Goal: Task Accomplishment & Management: Use online tool/utility

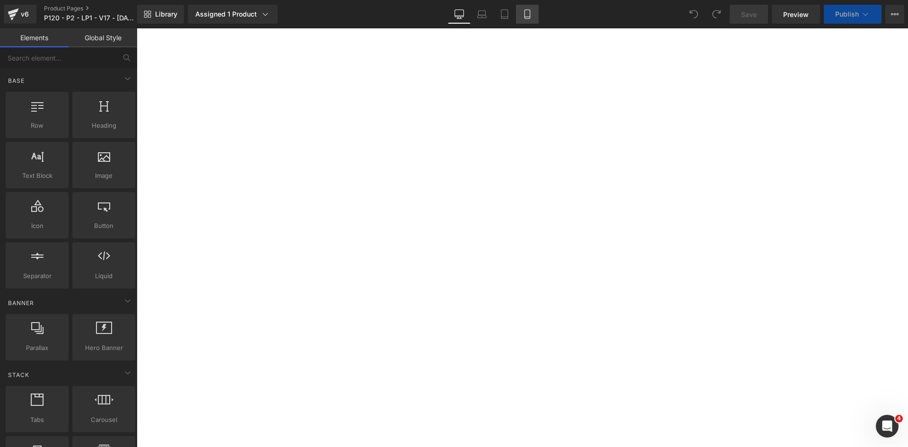
click at [529, 18] on icon at bounding box center [526, 14] width 5 height 9
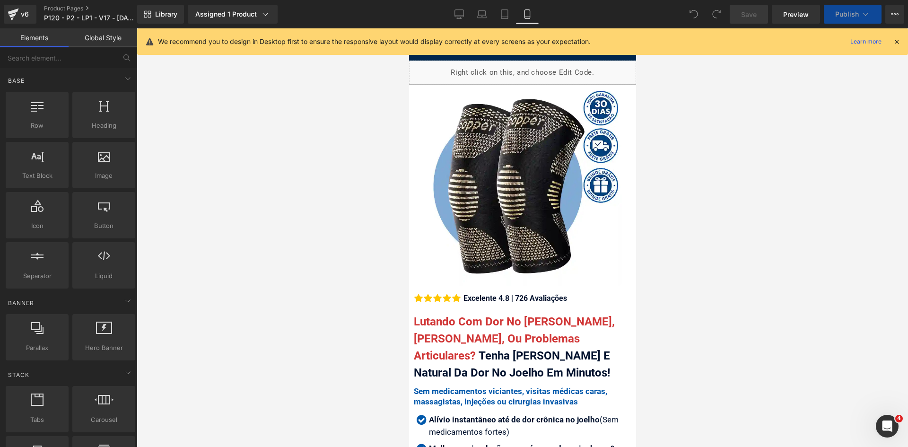
click at [898, 37] on icon at bounding box center [896, 41] width 9 height 9
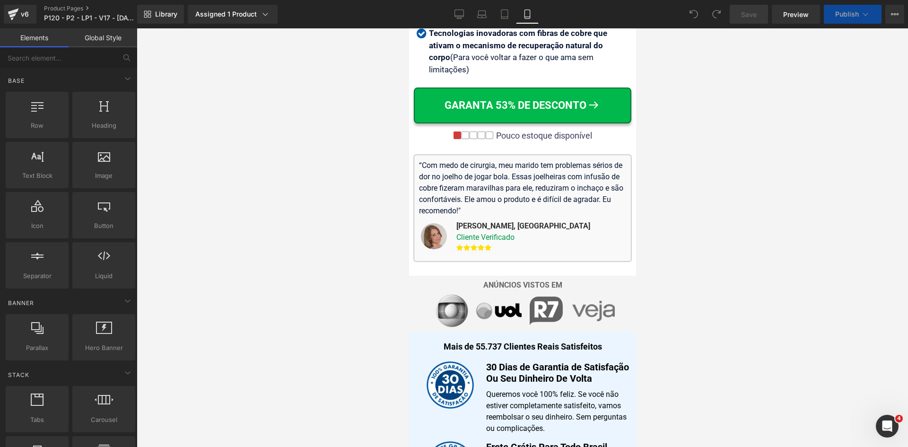
drag, startPoint x: 632, startPoint y: 60, endPoint x: 1071, endPoint y: 109, distance: 441.5
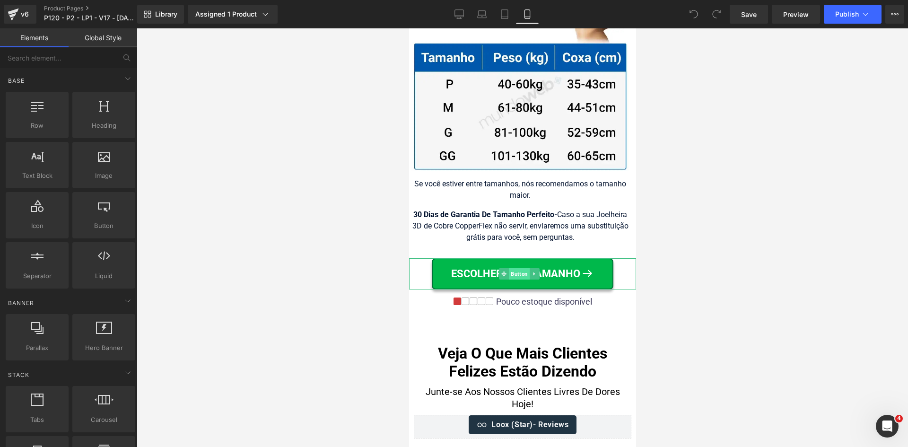
click at [515, 268] on span "Button" at bounding box center [518, 273] width 21 height 11
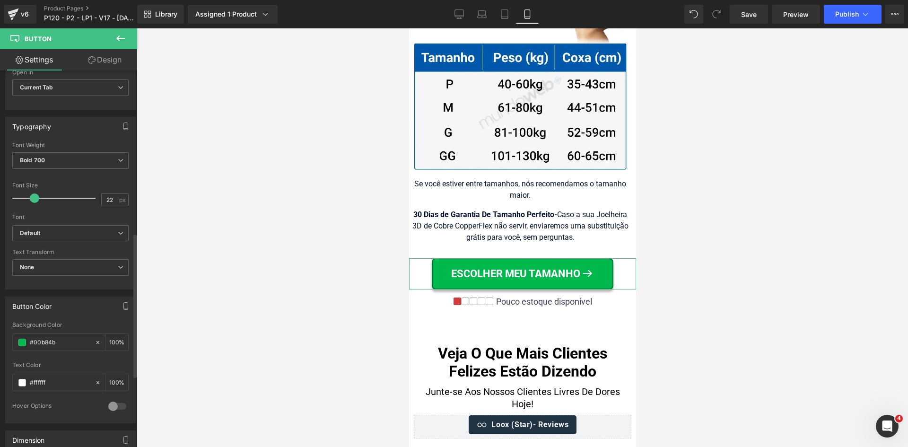
scroll to position [426, 0]
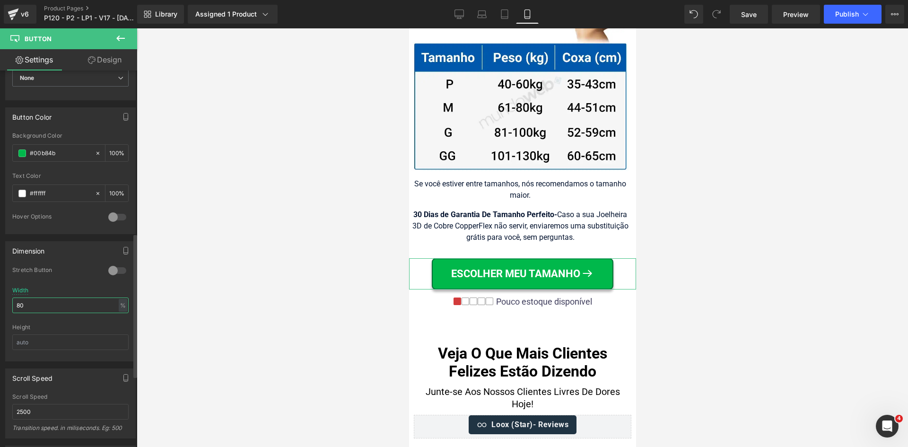
drag, startPoint x: 16, startPoint y: 305, endPoint x: 0, endPoint y: 310, distance: 16.6
click at [0, 308] on div "Dimension 0 Stretch Button 80% Width 80 % % px Height" at bounding box center [70, 297] width 141 height 127
drag, startPoint x: 36, startPoint y: 308, endPoint x: 0, endPoint y: 309, distance: 36.4
click at [0, 309] on div "Dimension 0 Stretch Button 80% Width 85 % % px Height" at bounding box center [70, 297] width 141 height 127
click at [507, 12] on icon at bounding box center [504, 13] width 9 height 9
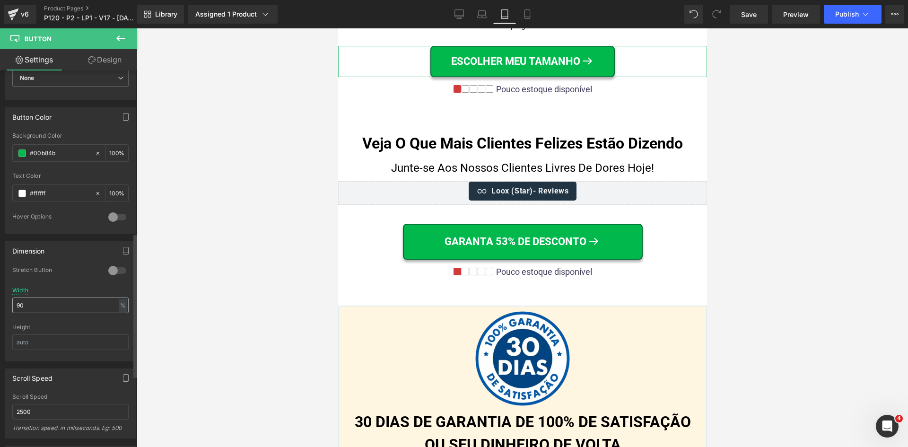
scroll to position [9610, 0]
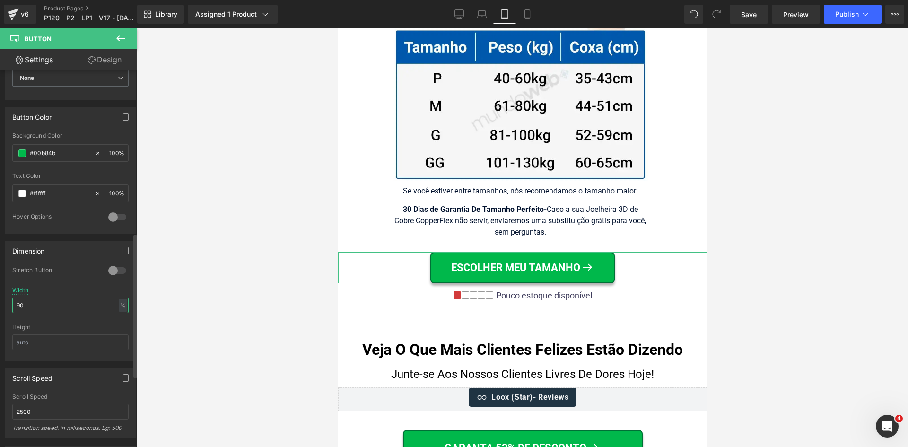
click at [37, 305] on input "90" at bounding box center [70, 305] width 116 height 16
type input "60"
drag, startPoint x: 527, startPoint y: 17, endPoint x: 138, endPoint y: 174, distance: 419.0
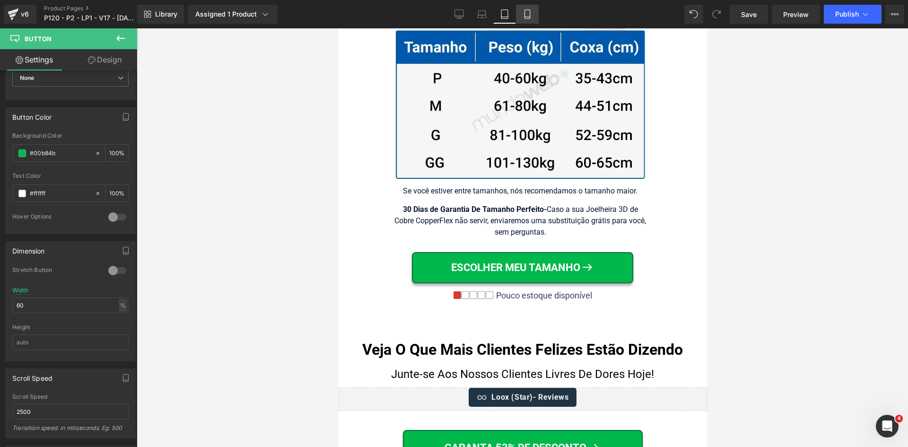
click at [527, 17] on icon at bounding box center [526, 17] width 5 height 0
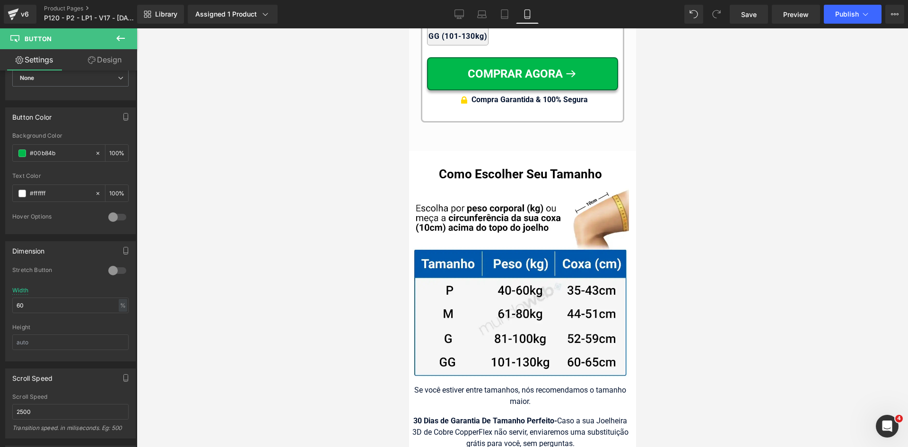
scroll to position [9817, 0]
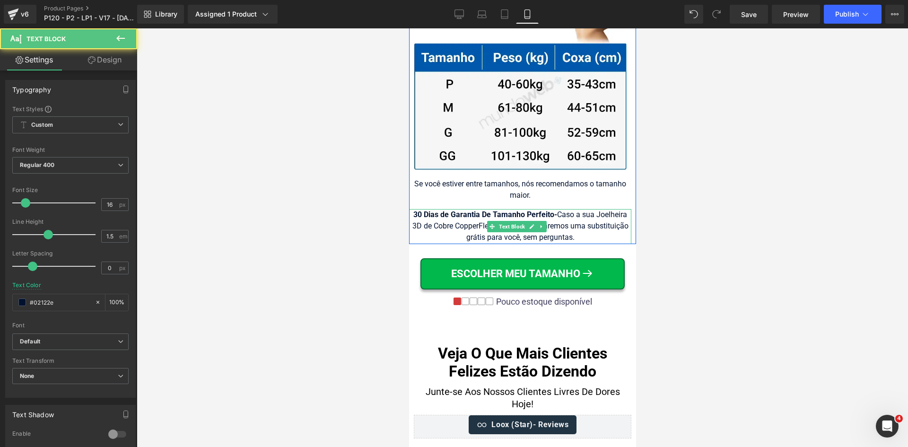
click at [578, 209] on div "30 Dias de Garantia De Tamanho Perfeito - Caso a sua Joelheira 3D de Cobre Copp…" at bounding box center [520, 226] width 222 height 35
click at [575, 209] on div "30 Dias de Garantia De Tamanho Perfeito - Caso a sua Joelheira 3D de Cobre Copp…" at bounding box center [520, 226] width 222 height 35
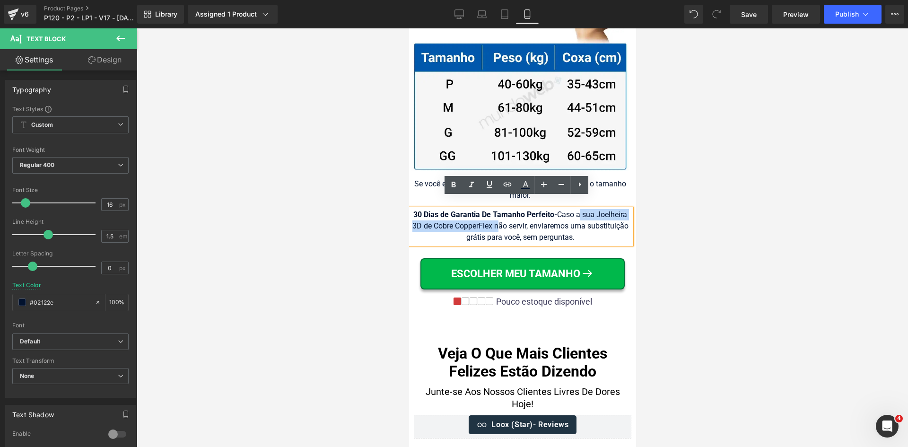
drag, startPoint x: 590, startPoint y: 204, endPoint x: 529, endPoint y: 218, distance: 62.2
click at [529, 218] on div "30 Dias de Garantia De Tamanho Perfeito - Caso a sua Joelheira 3D de Cobre Copp…" at bounding box center [520, 226] width 222 height 35
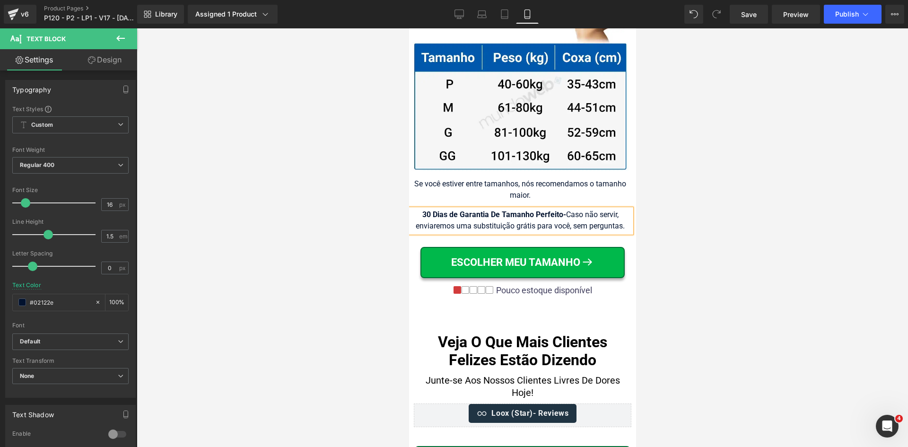
click at [614, 209] on div "30 Dias de Garantia De Tamanho Perfeito - Caso não servir, enviaremos uma subst…" at bounding box center [520, 221] width 222 height 24
click at [689, 223] on div at bounding box center [522, 237] width 771 height 418
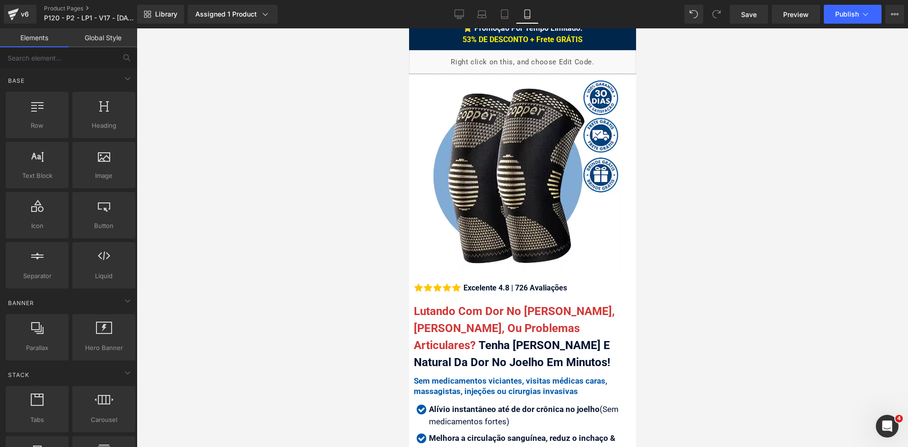
scroll to position [0, 0]
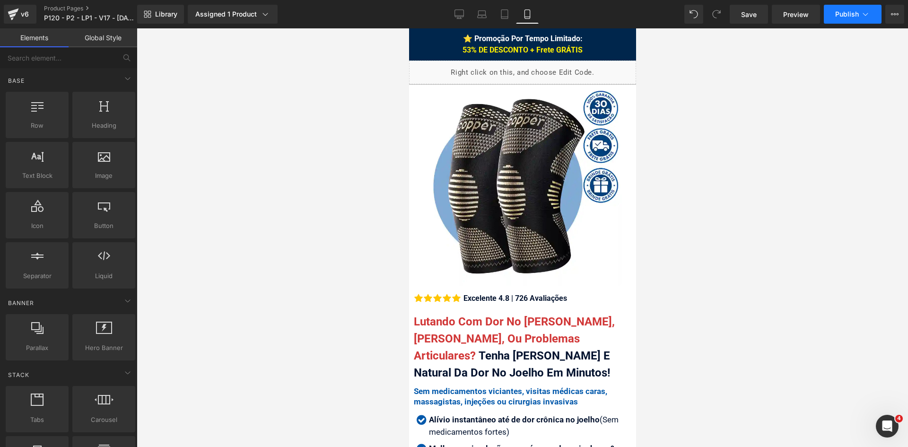
click at [840, 20] on button "Publish" at bounding box center [853, 14] width 58 height 19
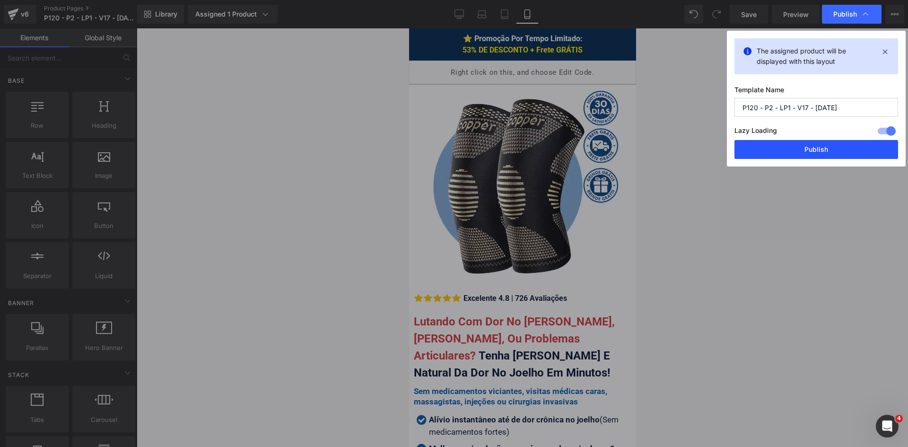
click at [814, 153] on button "Publish" at bounding box center [816, 149] width 164 height 19
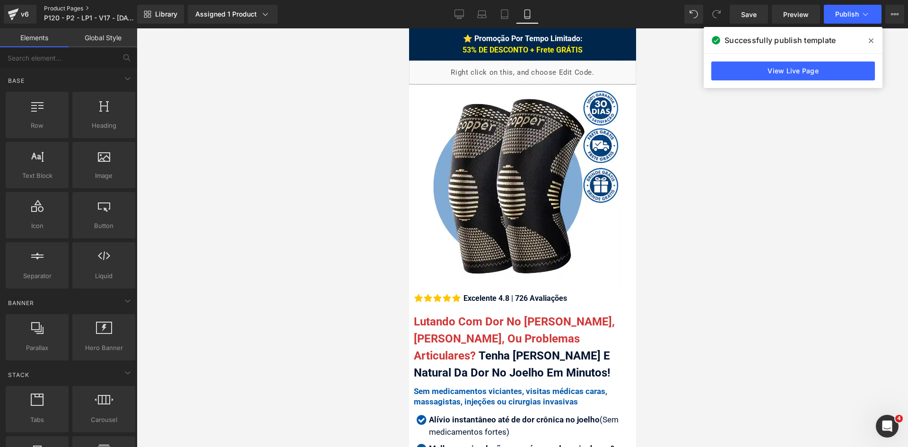
click at [70, 9] on link "Product Pages" at bounding box center [98, 9] width 108 height 8
